Goal: Transaction & Acquisition: Subscribe to service/newsletter

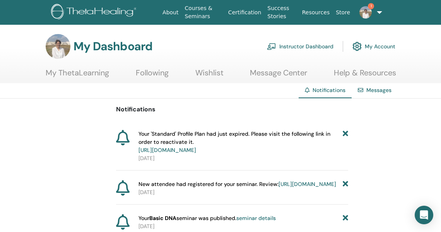
click at [196, 149] on link "[URL][DOMAIN_NAME]" at bounding box center [168, 150] width 58 height 7
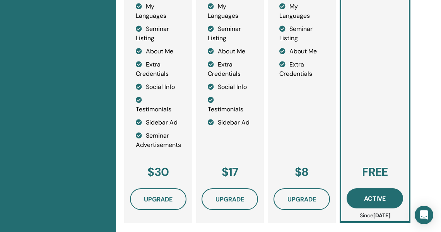
scroll to position [310, 0]
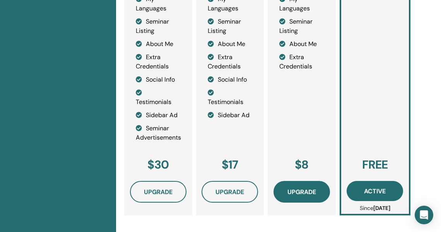
click at [304, 196] on span "Upgrade" at bounding box center [302, 192] width 29 height 8
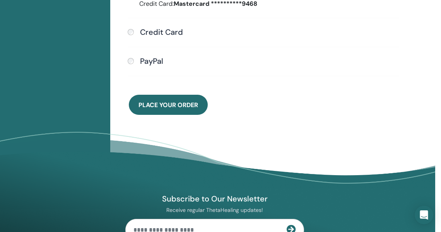
scroll to position [285, 6]
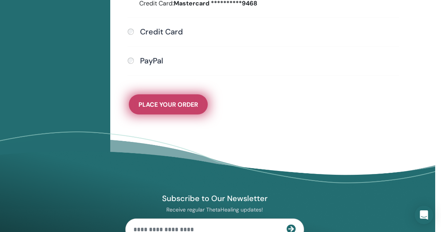
click at [178, 109] on span "Place Your Order" at bounding box center [169, 105] width 60 height 8
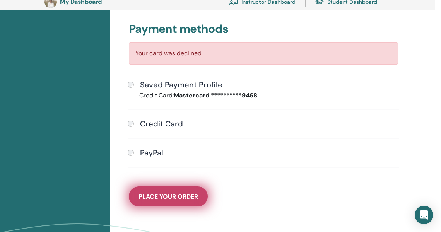
scroll to position [171, 6]
